Goal: Register for event/course

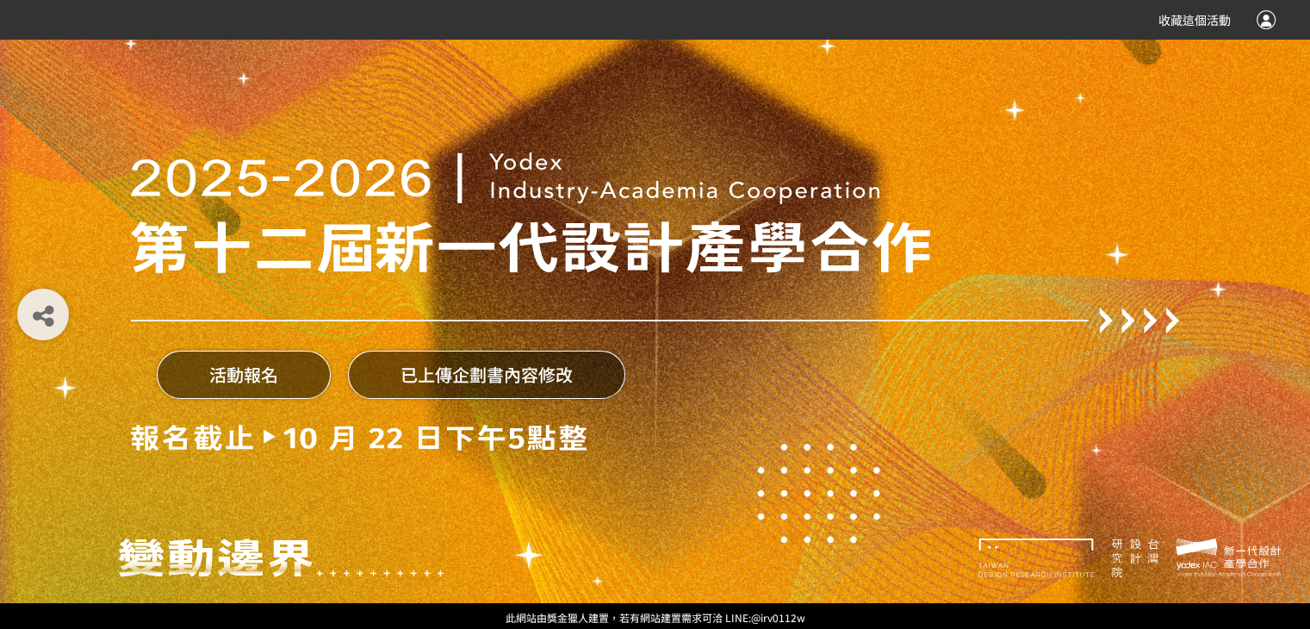
click at [265, 364] on button "活動報名" at bounding box center [244, 375] width 174 height 48
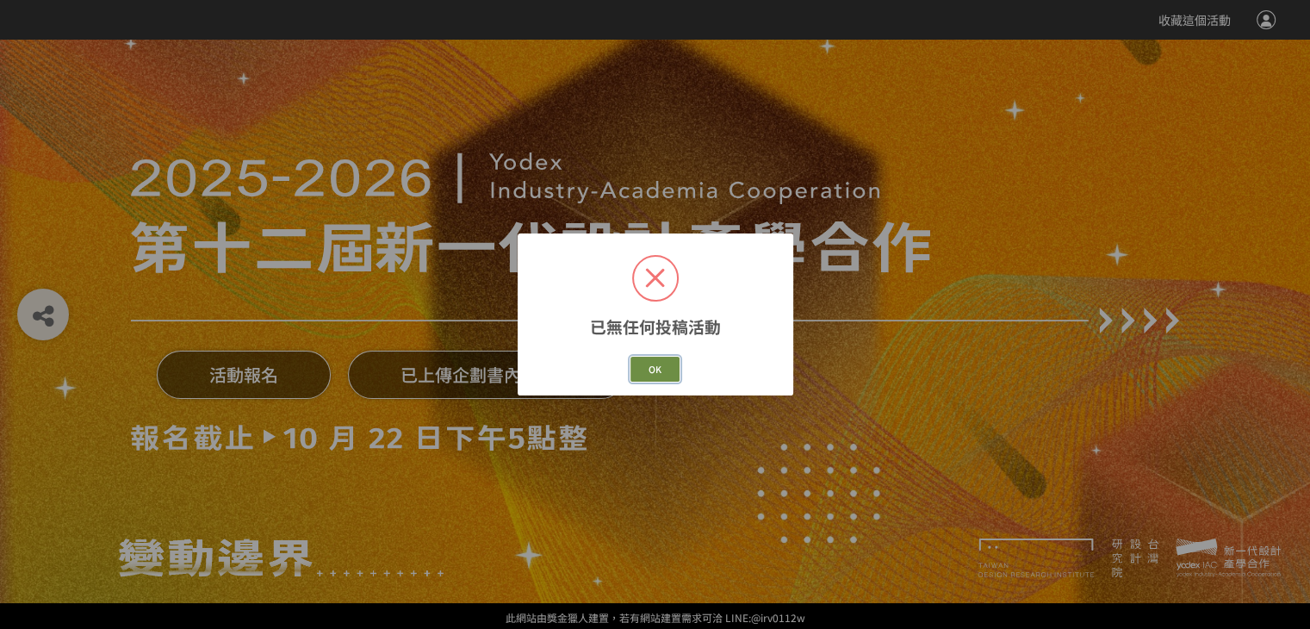
click at [648, 369] on button "OK" at bounding box center [655, 369] width 50 height 25
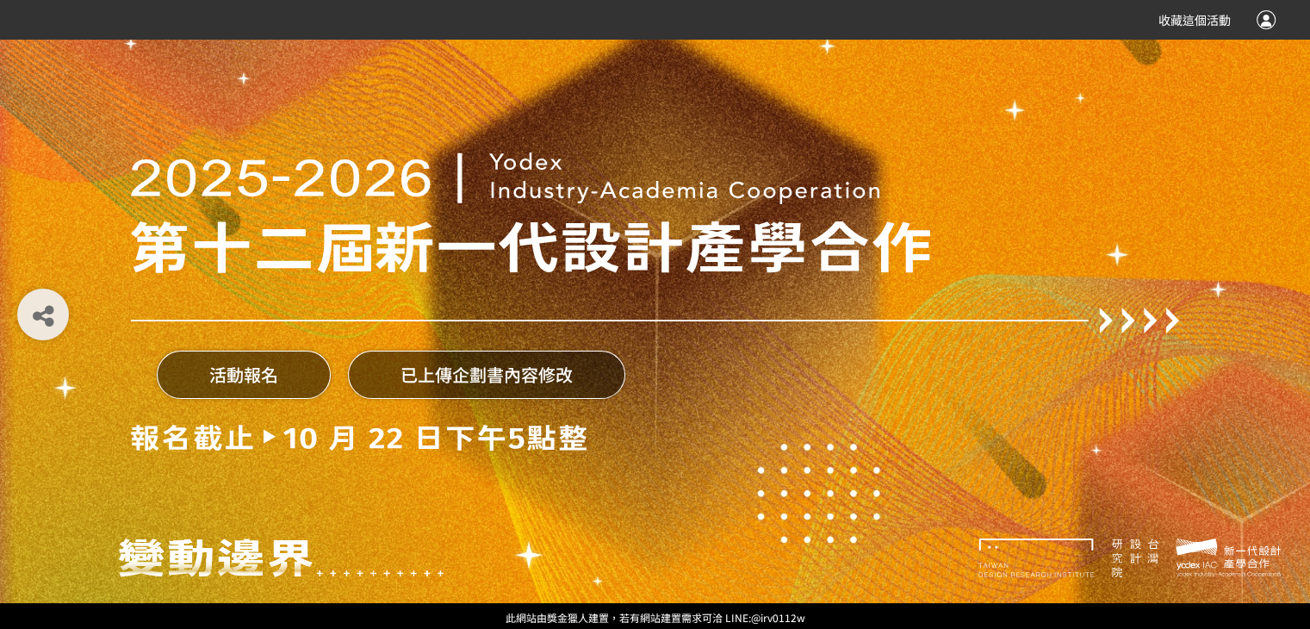
click at [456, 382] on button "已上傳企劃書內容修改" at bounding box center [486, 375] width 277 height 48
click at [491, 383] on button "已上傳企劃書內容修改" at bounding box center [486, 375] width 277 height 48
click at [220, 459] on div "活動報名 已上傳企劃書內容修改" at bounding box center [655, 301] width 1048 height 603
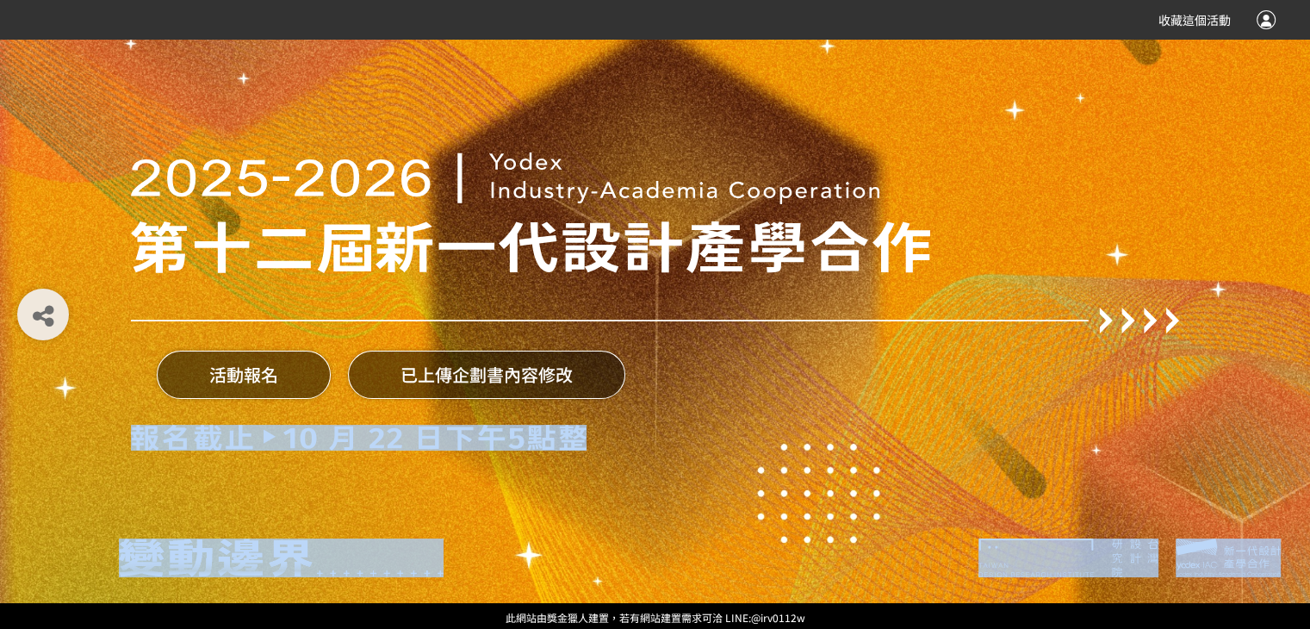
click at [220, 459] on div "活動報名 已上傳企劃書內容修改" at bounding box center [655, 301] width 1048 height 603
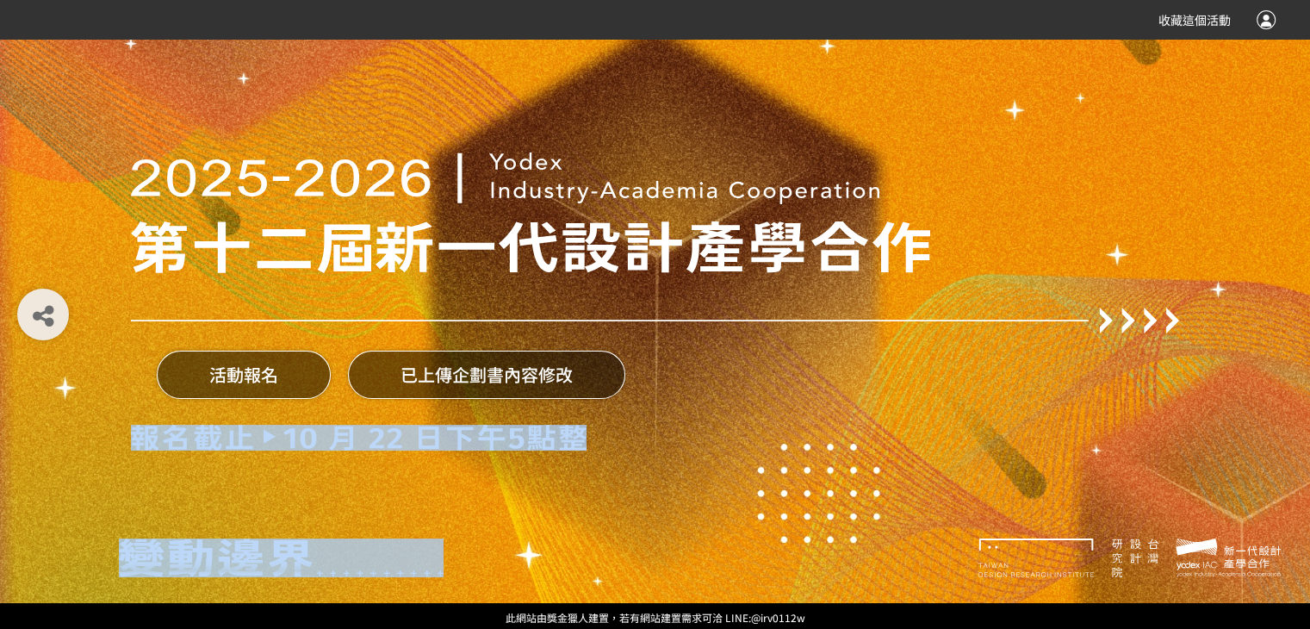
click at [220, 459] on div "活動報名 已上傳企劃書內容修改" at bounding box center [655, 301] width 1048 height 603
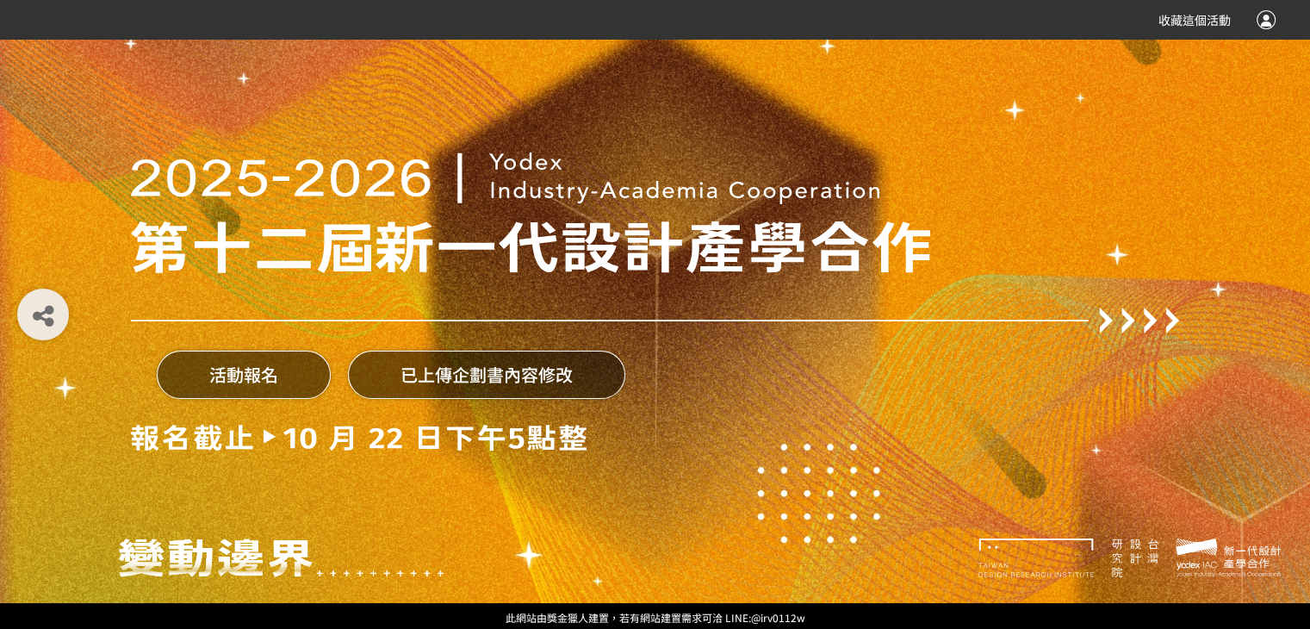
click at [665, 356] on div "活動報名 已上傳企劃書內容修改" at bounding box center [655, 378] width 1048 height 91
